Goal: Task Accomplishment & Management: Manage account settings

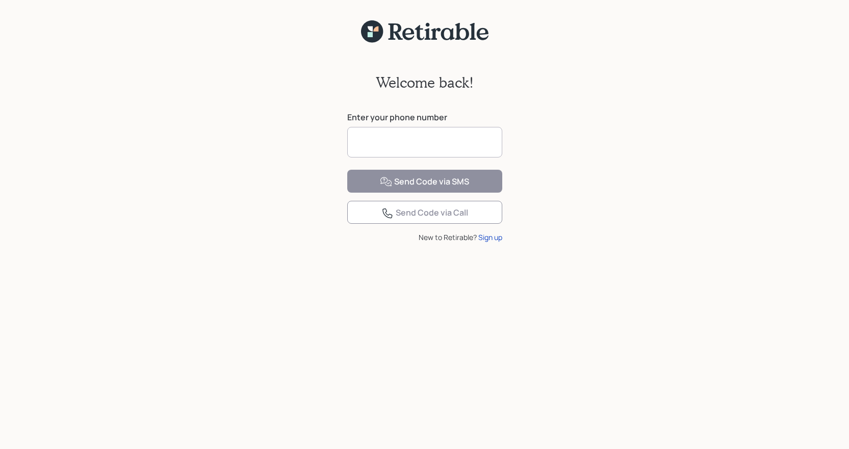
click at [480, 147] on input at bounding box center [424, 142] width 155 height 31
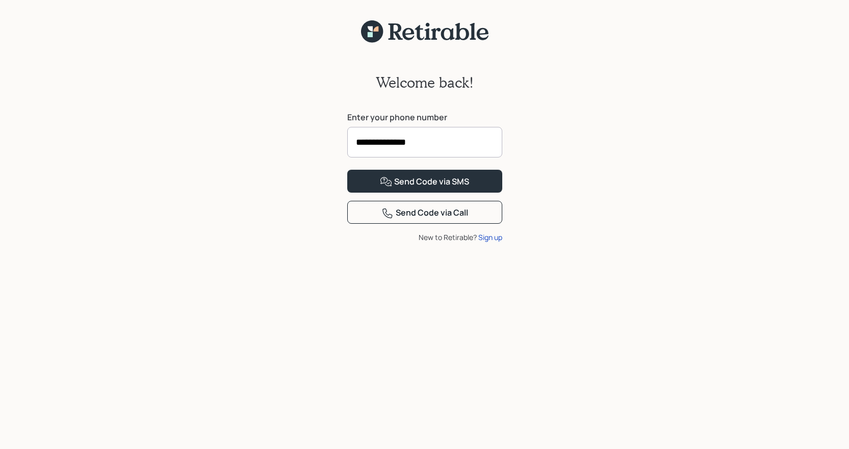
type input "**********"
click at [347, 170] on button "Send Code via SMS" at bounding box center [424, 181] width 155 height 23
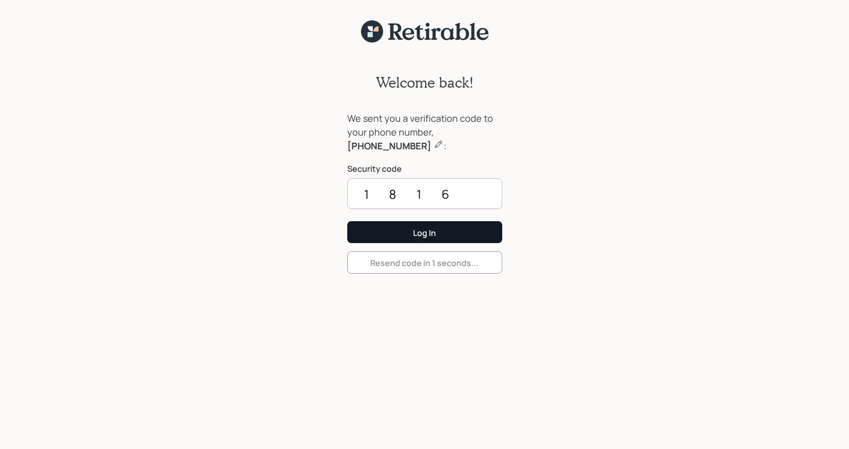
type input "1816"
click at [418, 238] on div "Log In" at bounding box center [424, 232] width 23 height 11
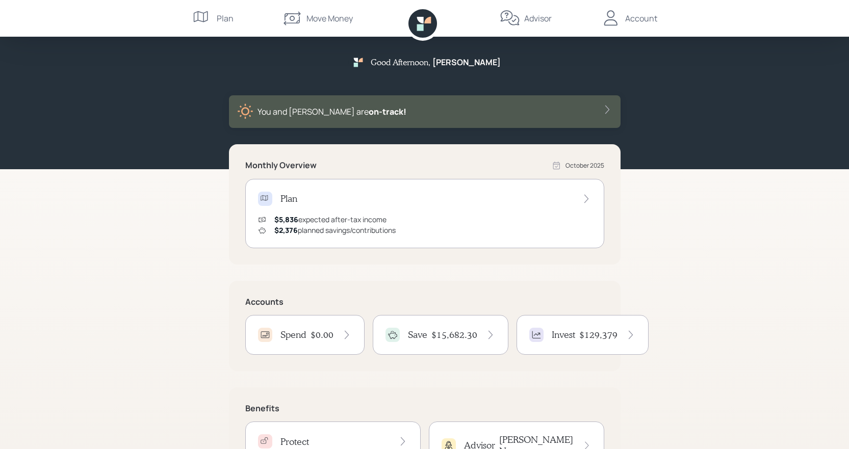
scroll to position [51, 0]
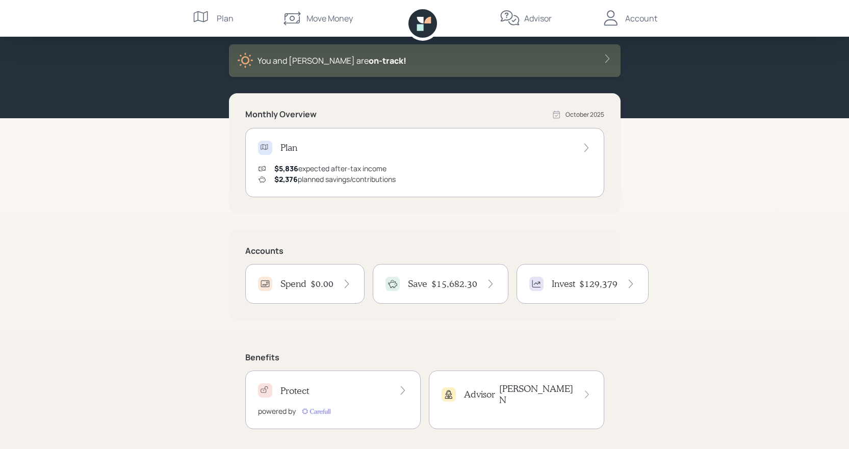
click at [450, 280] on h4 "$15,682.30" at bounding box center [454, 283] width 46 height 11
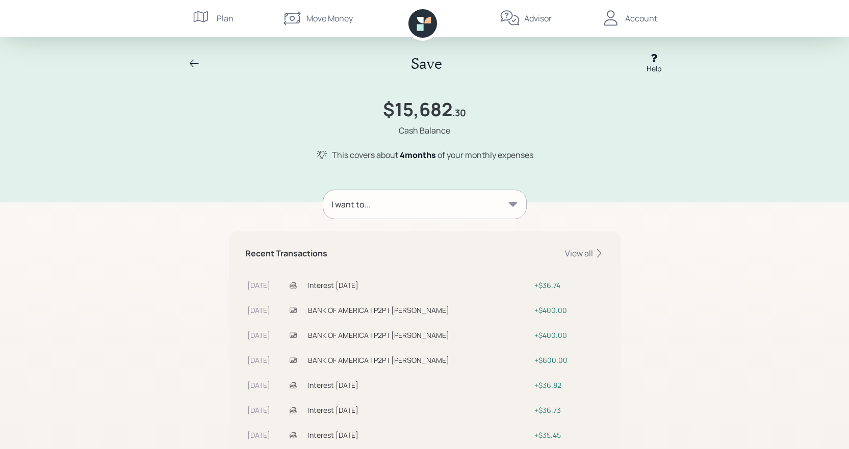
click at [511, 200] on icon at bounding box center [513, 204] width 10 height 10
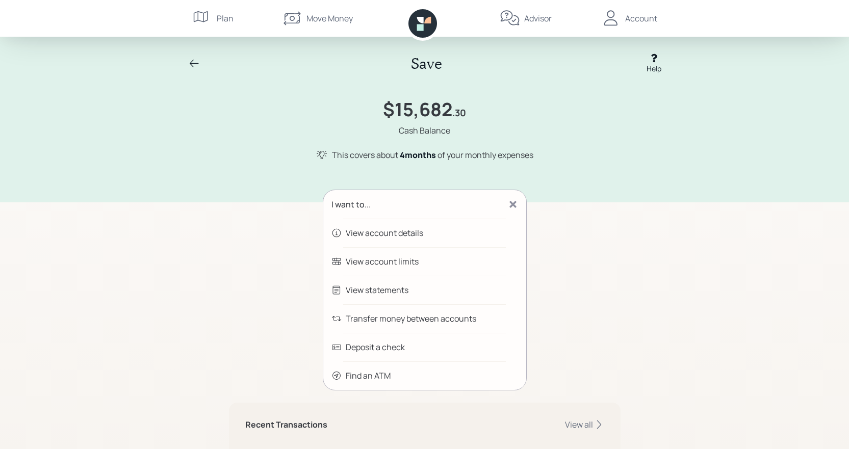
click at [397, 237] on div "View account details" at bounding box center [385, 233] width 78 height 12
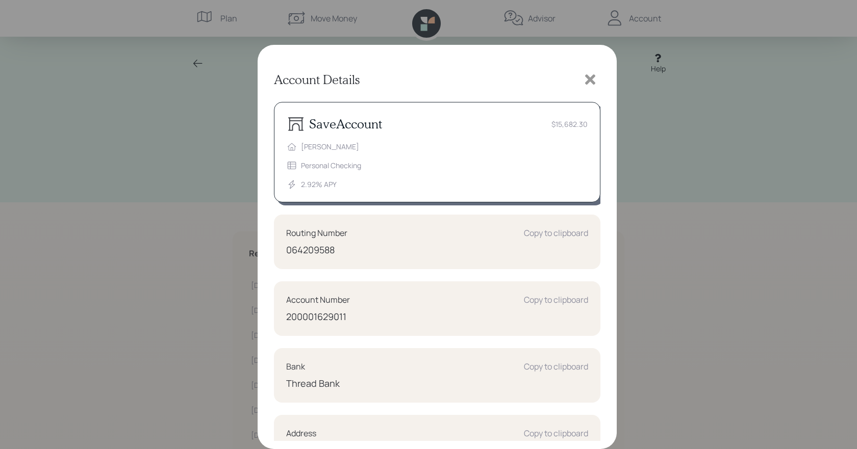
click at [589, 81] on icon at bounding box center [590, 79] width 10 height 10
